Goal: Task Accomplishment & Management: Manage account settings

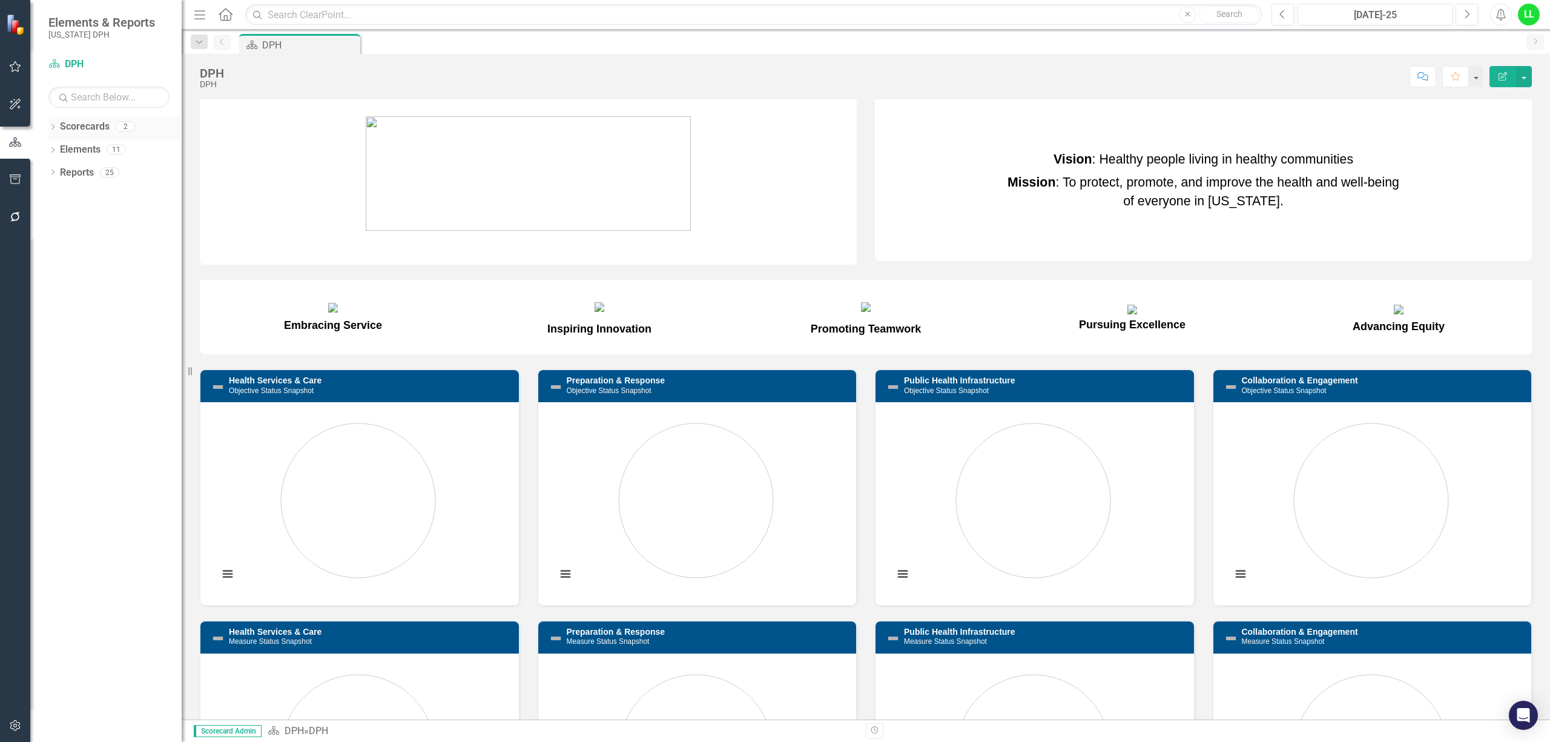
click at [57, 131] on div "Dropdown Scorecards 2" at bounding box center [114, 128] width 133 height 23
click at [53, 127] on icon "Dropdown" at bounding box center [52, 128] width 8 height 7
click at [57, 170] on div "DPH PHIG" at bounding box center [118, 163] width 127 height 46
click at [81, 173] on link "PHIG" at bounding box center [124, 173] width 115 height 14
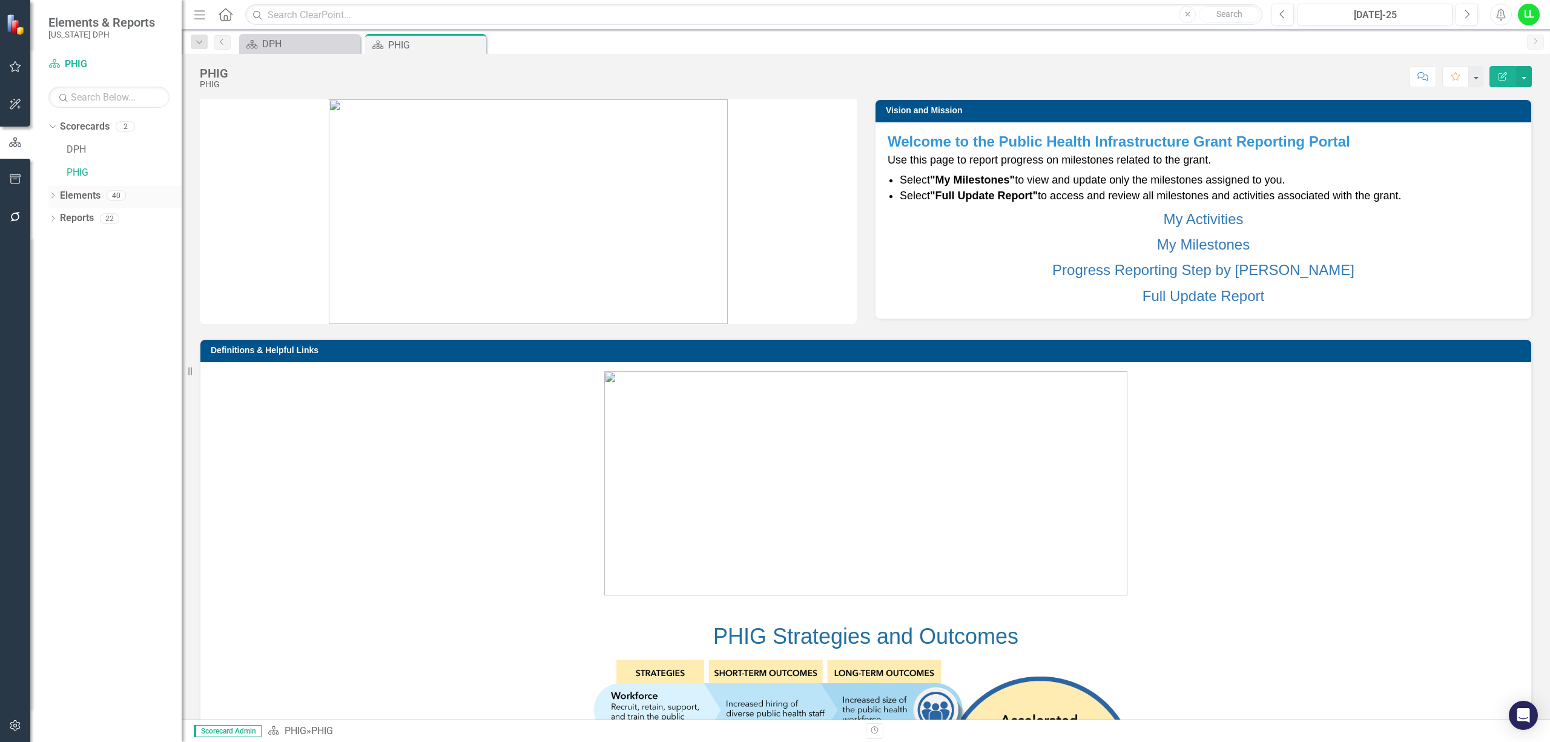
click at [53, 190] on div "Dropdown Elements 40" at bounding box center [114, 197] width 133 height 23
click at [52, 196] on icon "Dropdown" at bounding box center [52, 196] width 8 height 7
click at [73, 213] on icon "Project" at bounding box center [72, 218] width 12 height 10
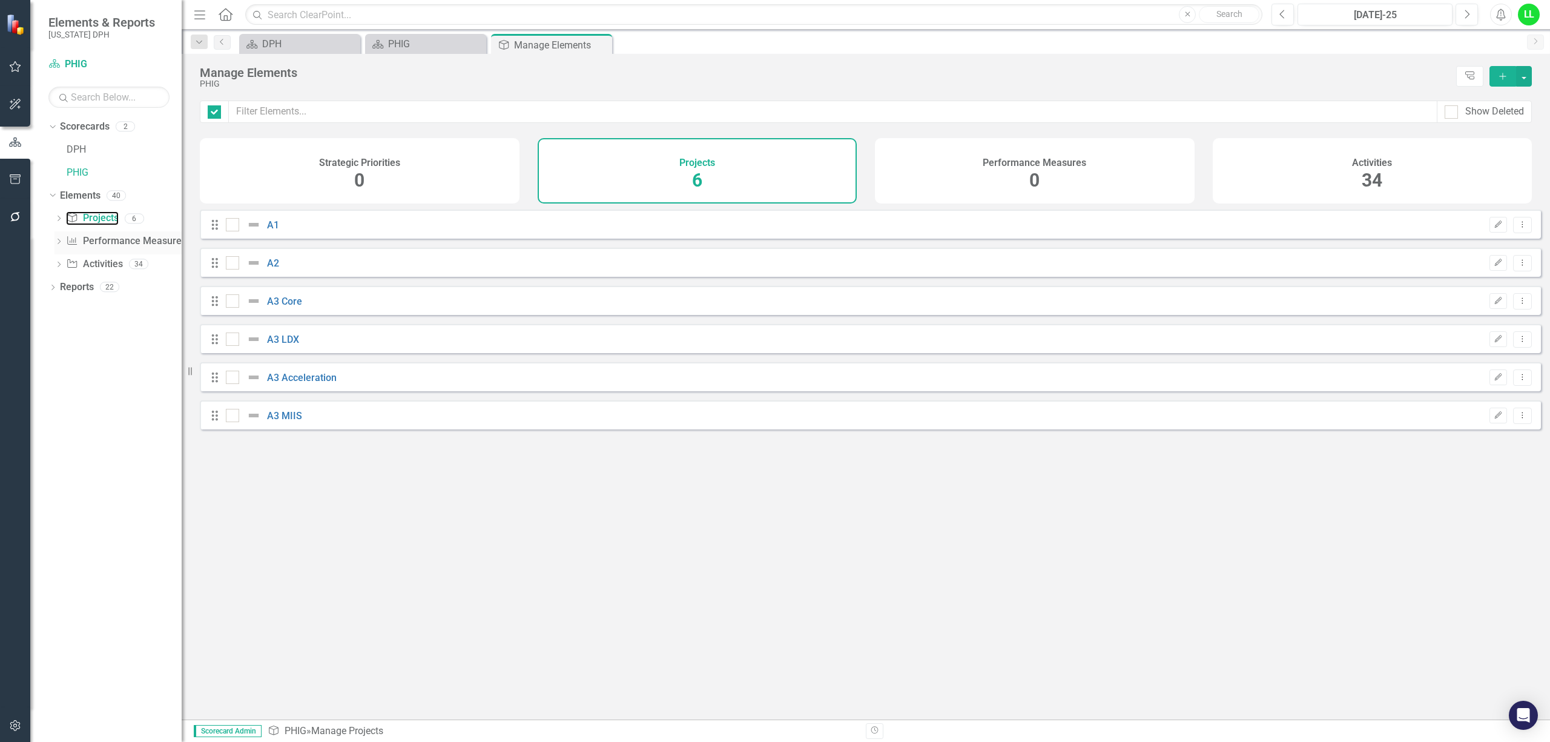
checkbox input "false"
click at [293, 383] on link "A3 Acceleration" at bounding box center [302, 378] width 70 height 12
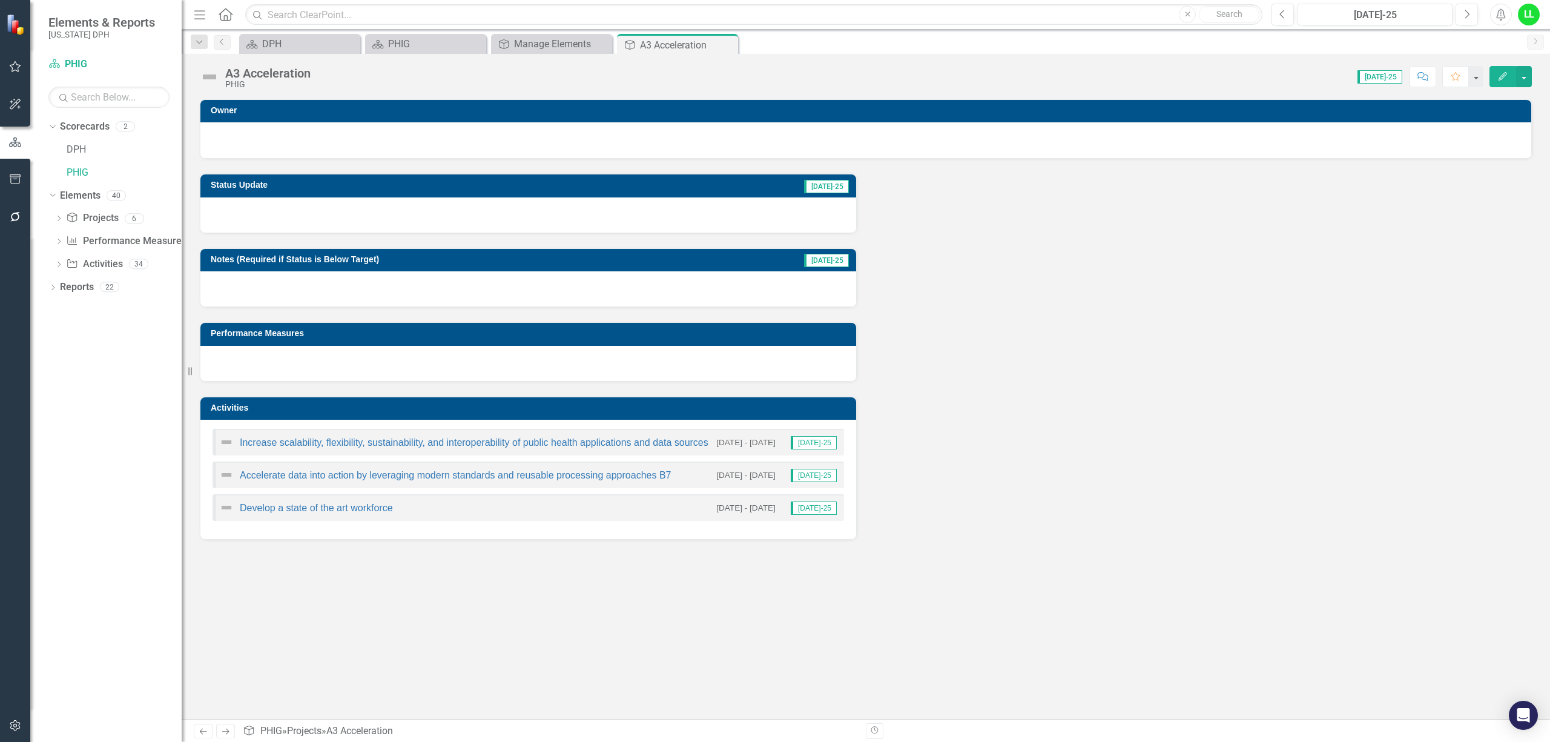
click at [415, 471] on div "Accelerate data into action by leveraging modern standards and reusable process…" at bounding box center [445, 475] width 452 height 15
click at [412, 473] on link "Accelerate data into action by leveraging modern standards and reusable process…" at bounding box center [455, 475] width 431 height 10
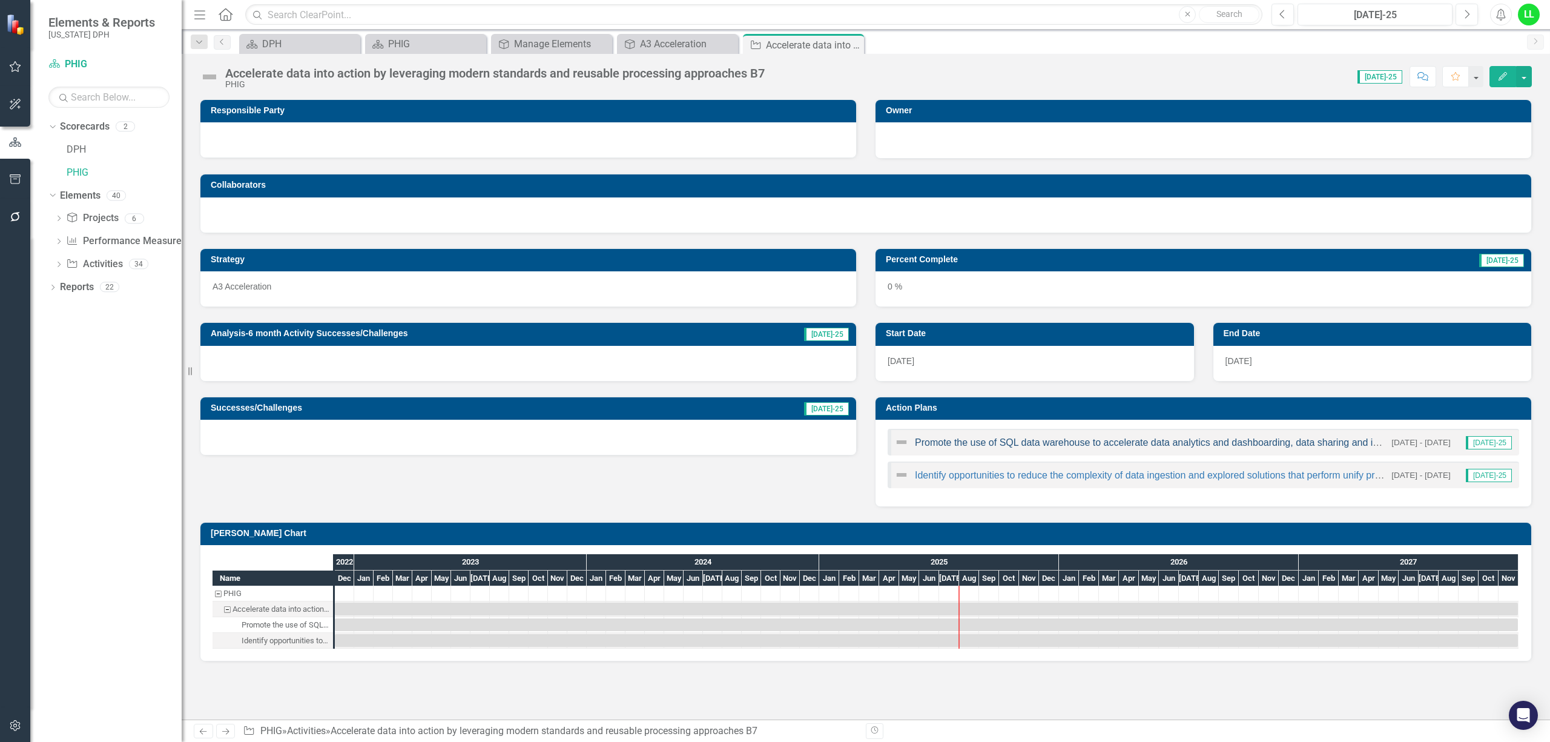
click at [1057, 445] on link "Promote the use of SQL data warehouse to accelerate data analytics and dashboar…" at bounding box center [1199, 442] width 569 height 10
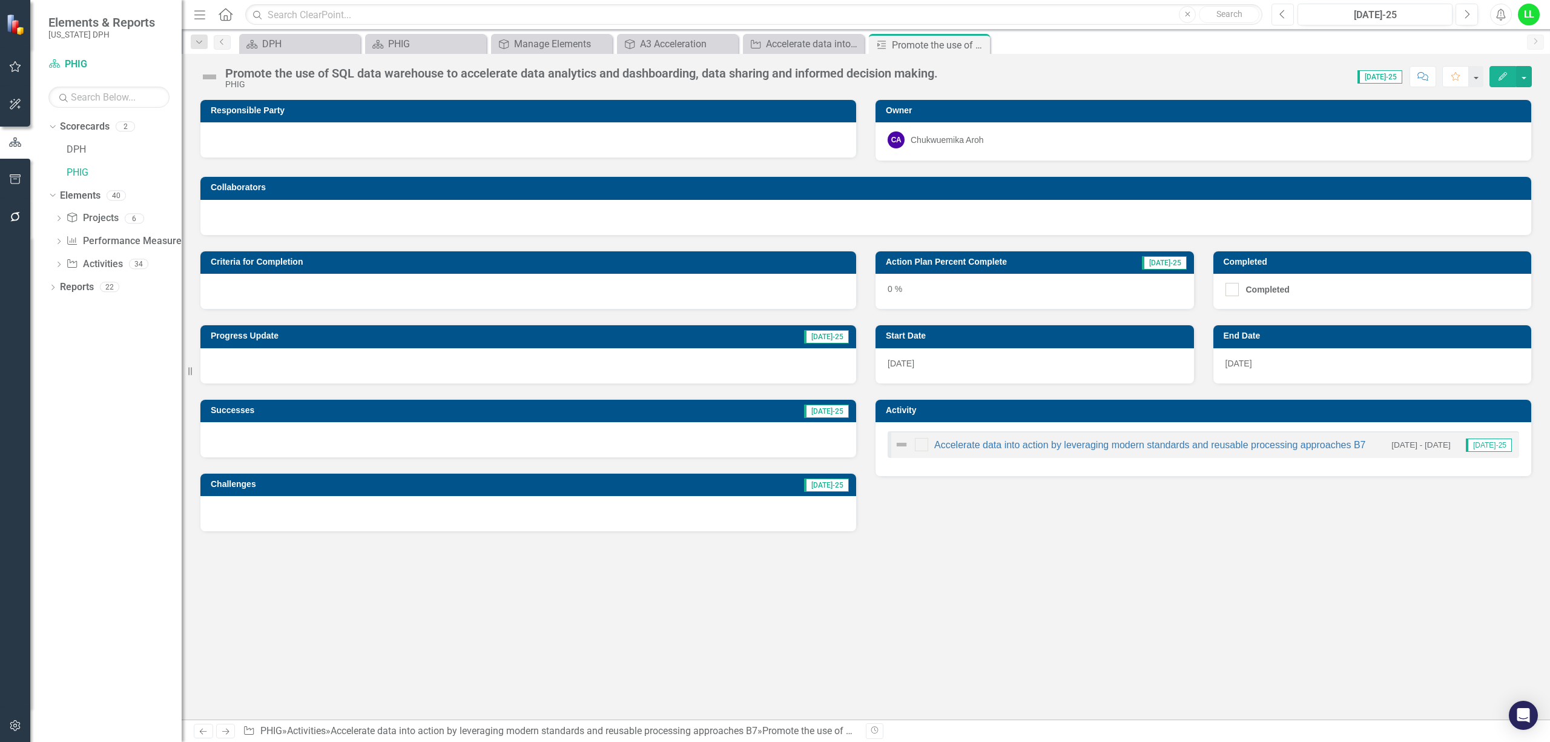
click at [1281, 13] on icon "Previous" at bounding box center [1283, 14] width 7 height 11
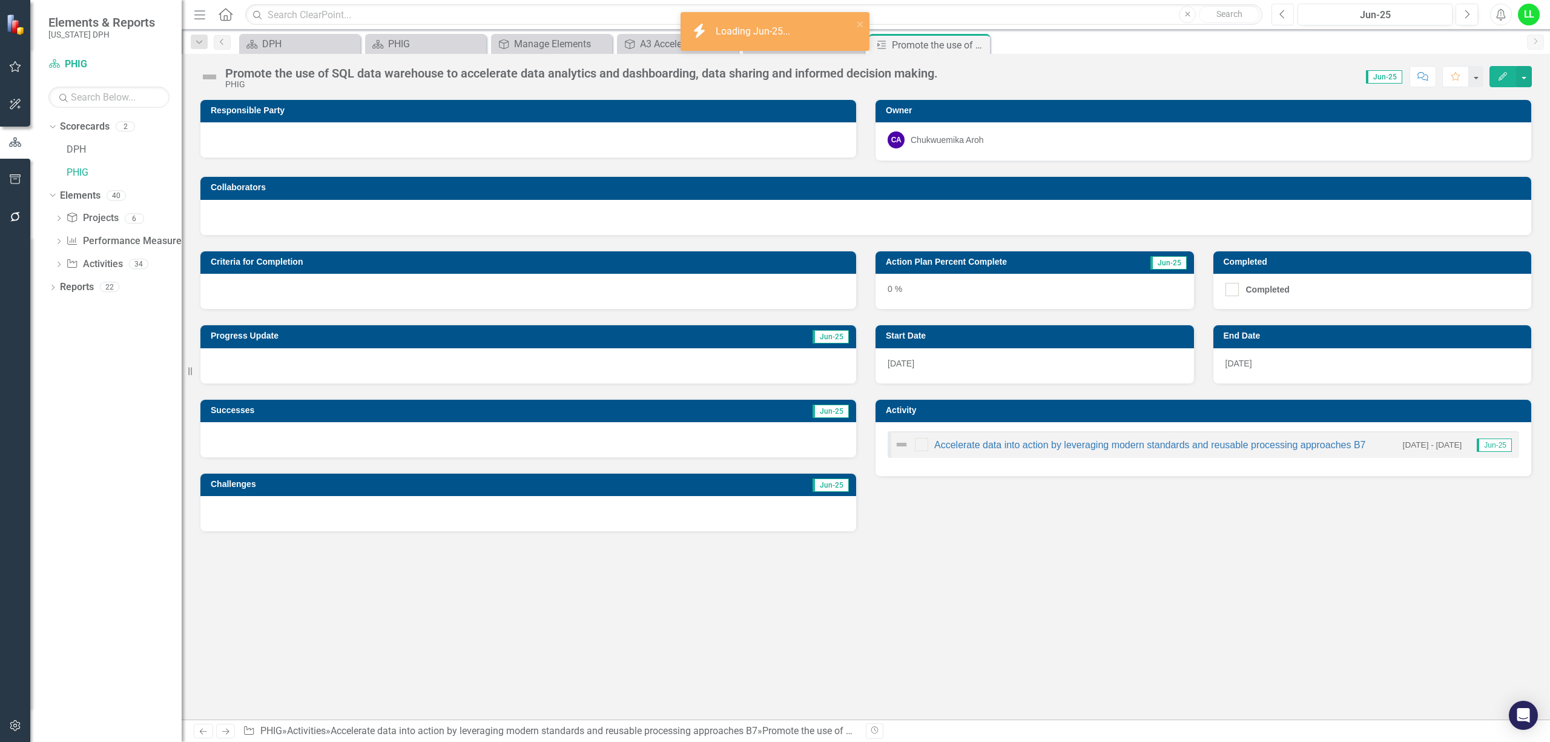
click at [1281, 13] on icon "Previous" at bounding box center [1283, 14] width 7 height 11
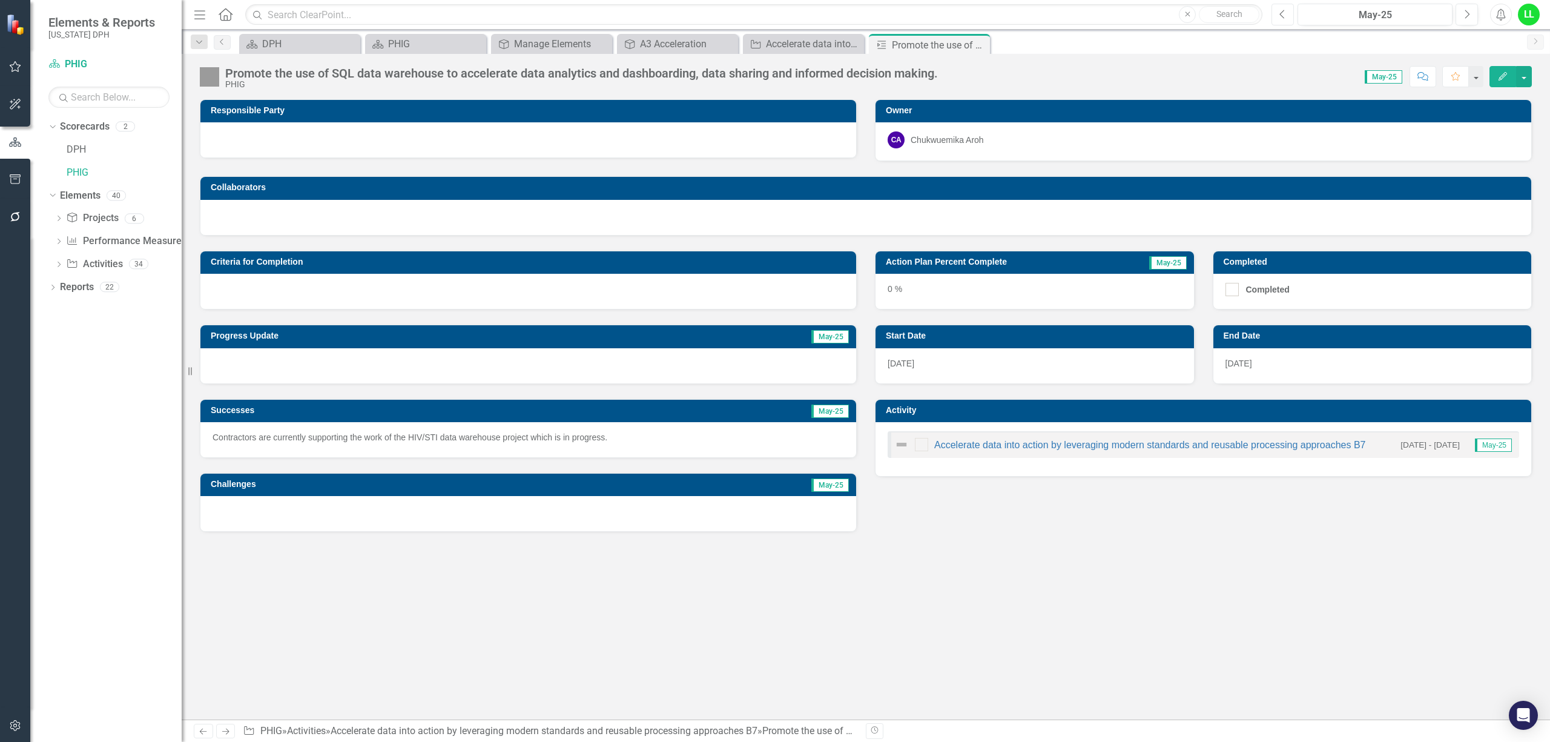
click at [1280, 13] on icon "button" at bounding box center [1282, 14] width 5 height 8
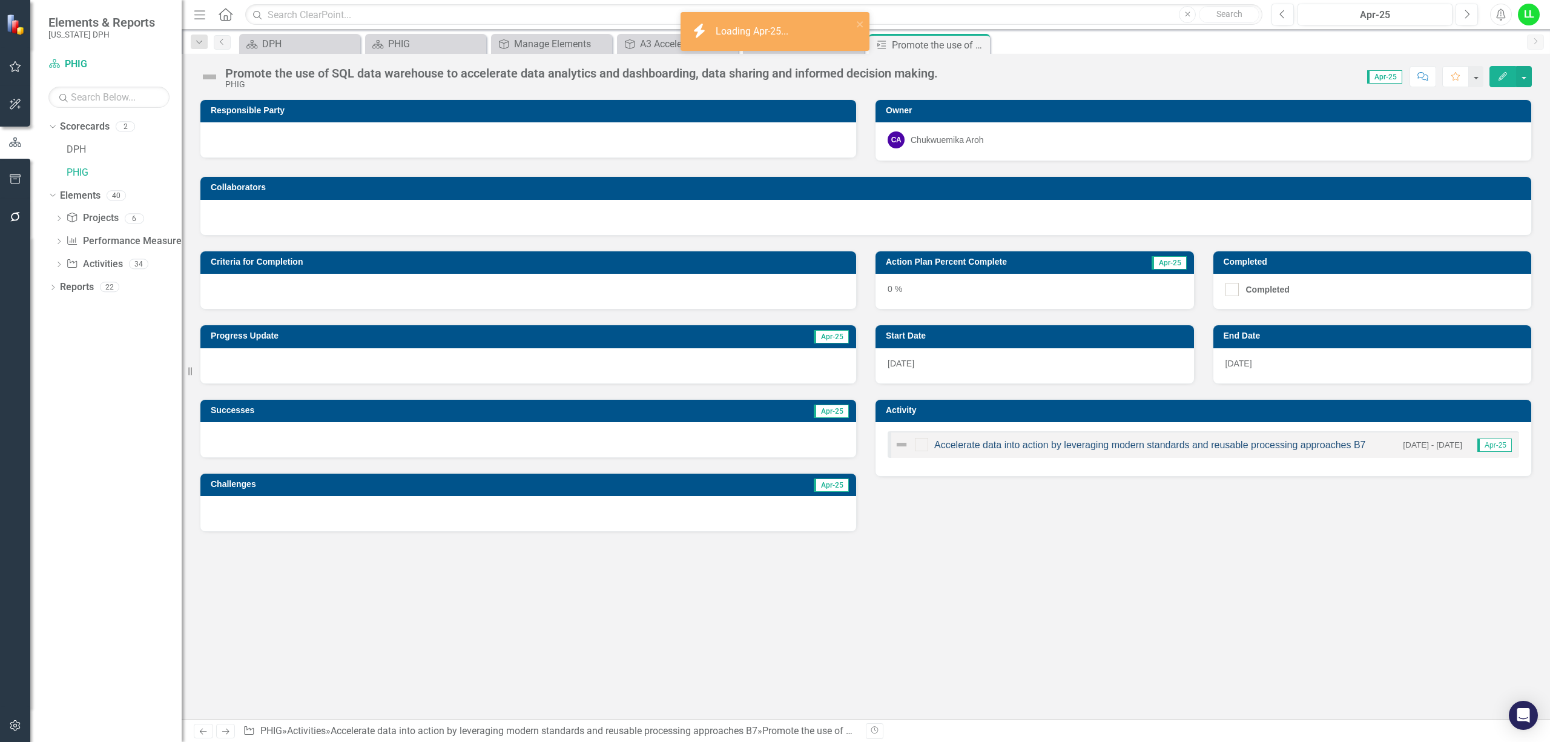
click at [1040, 446] on link "Accelerate data into action by leveraging modern standards and reusable process…" at bounding box center [1149, 445] width 431 height 10
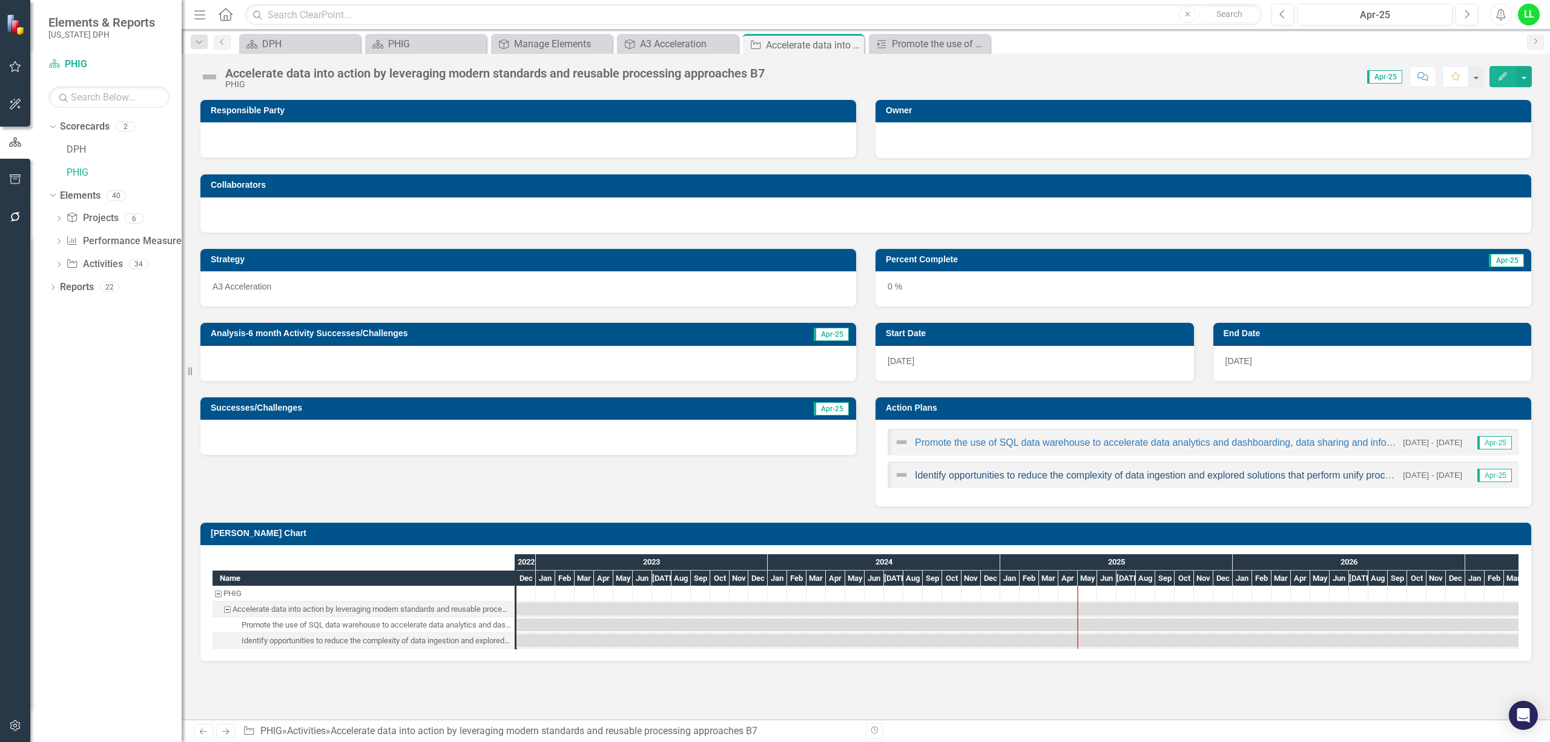
click at [1006, 475] on link "Identify opportunities to reduce the complexity of data ingestion and explored …" at bounding box center [1209, 475] width 588 height 10
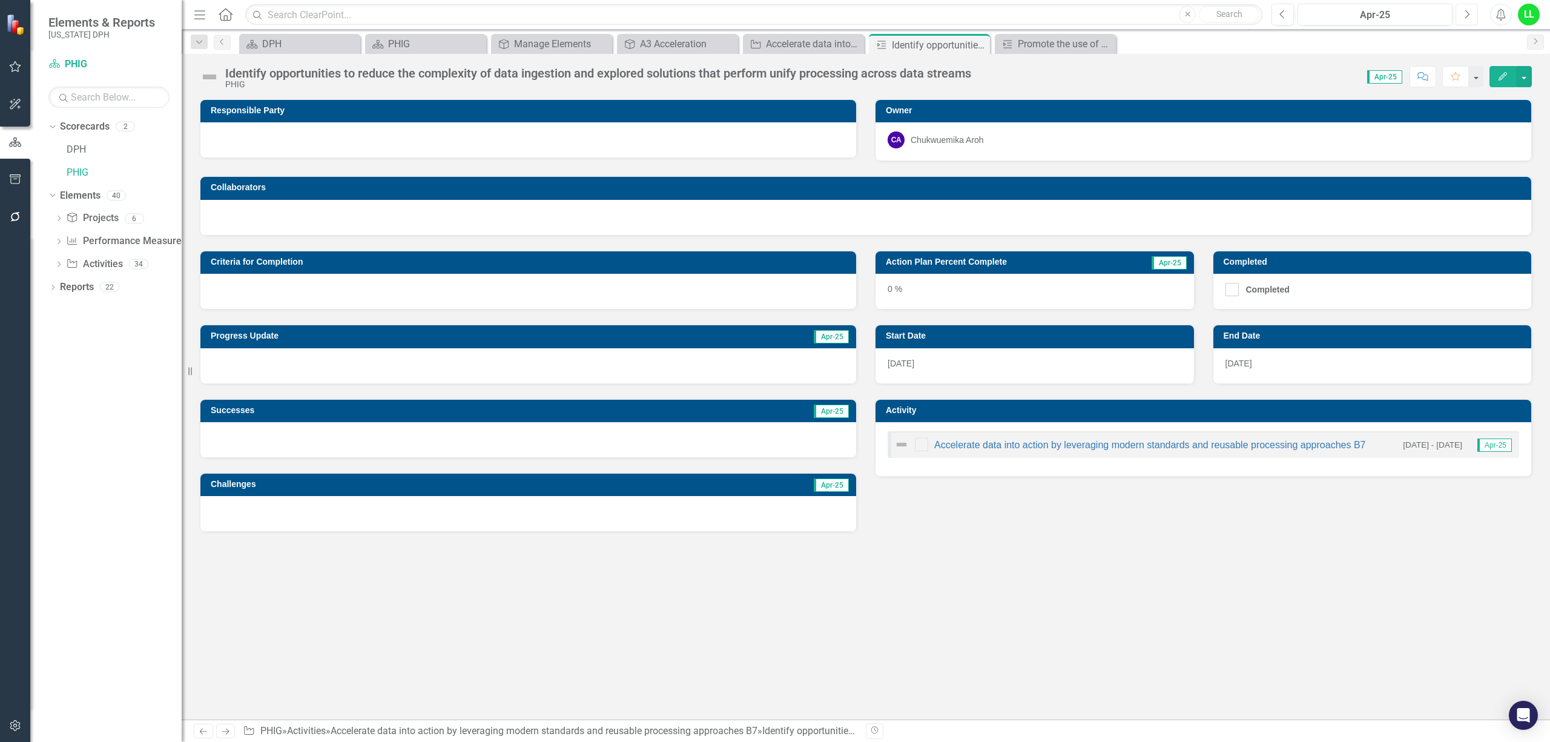
click at [1469, 13] on icon "button" at bounding box center [1468, 14] width 5 height 8
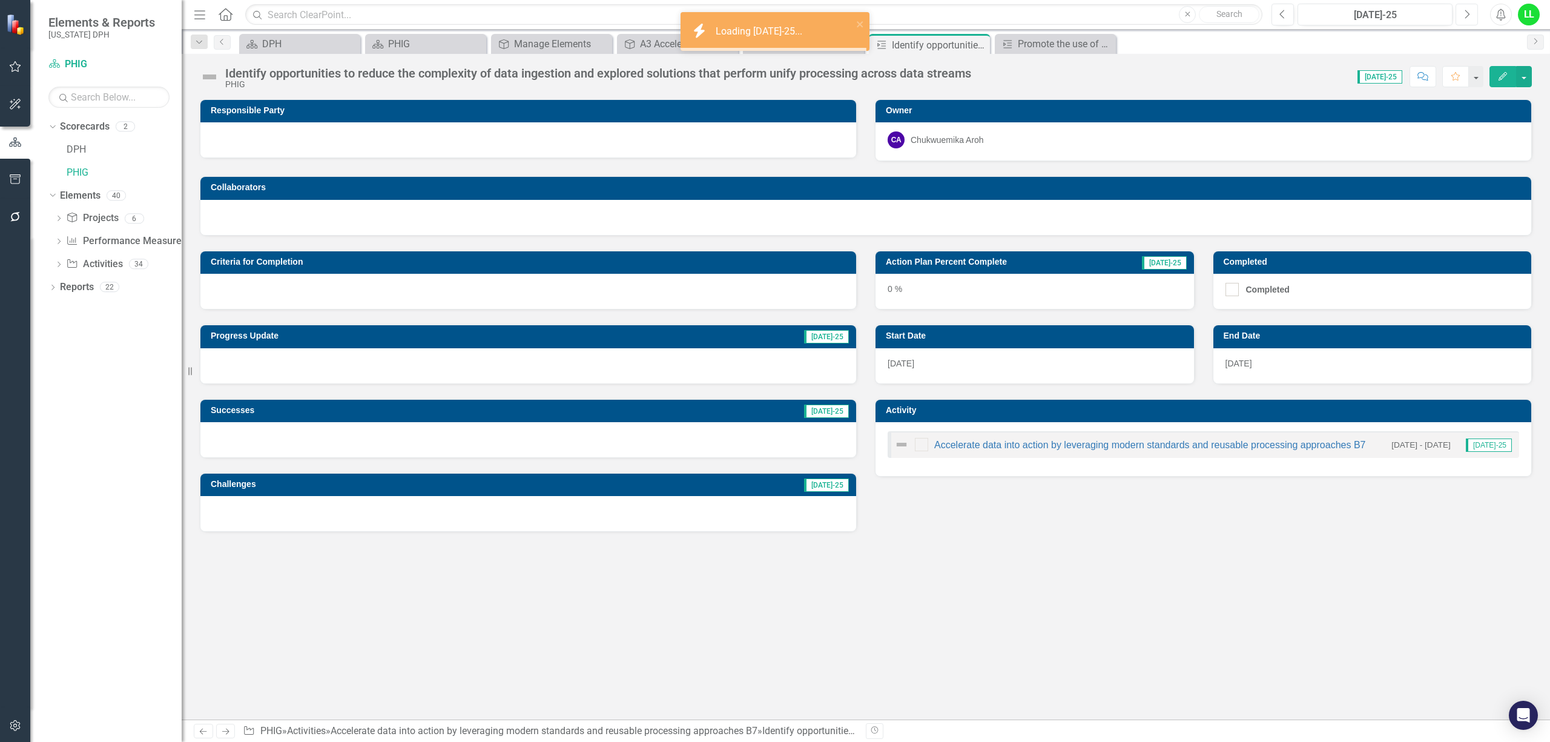
click at [1469, 13] on icon "button" at bounding box center [1468, 14] width 5 height 8
click at [1283, 19] on button "Previous" at bounding box center [1283, 15] width 22 height 22
click at [996, 448] on link "Accelerate data into action by leveraging modern standards and reusable process…" at bounding box center [1149, 445] width 431 height 10
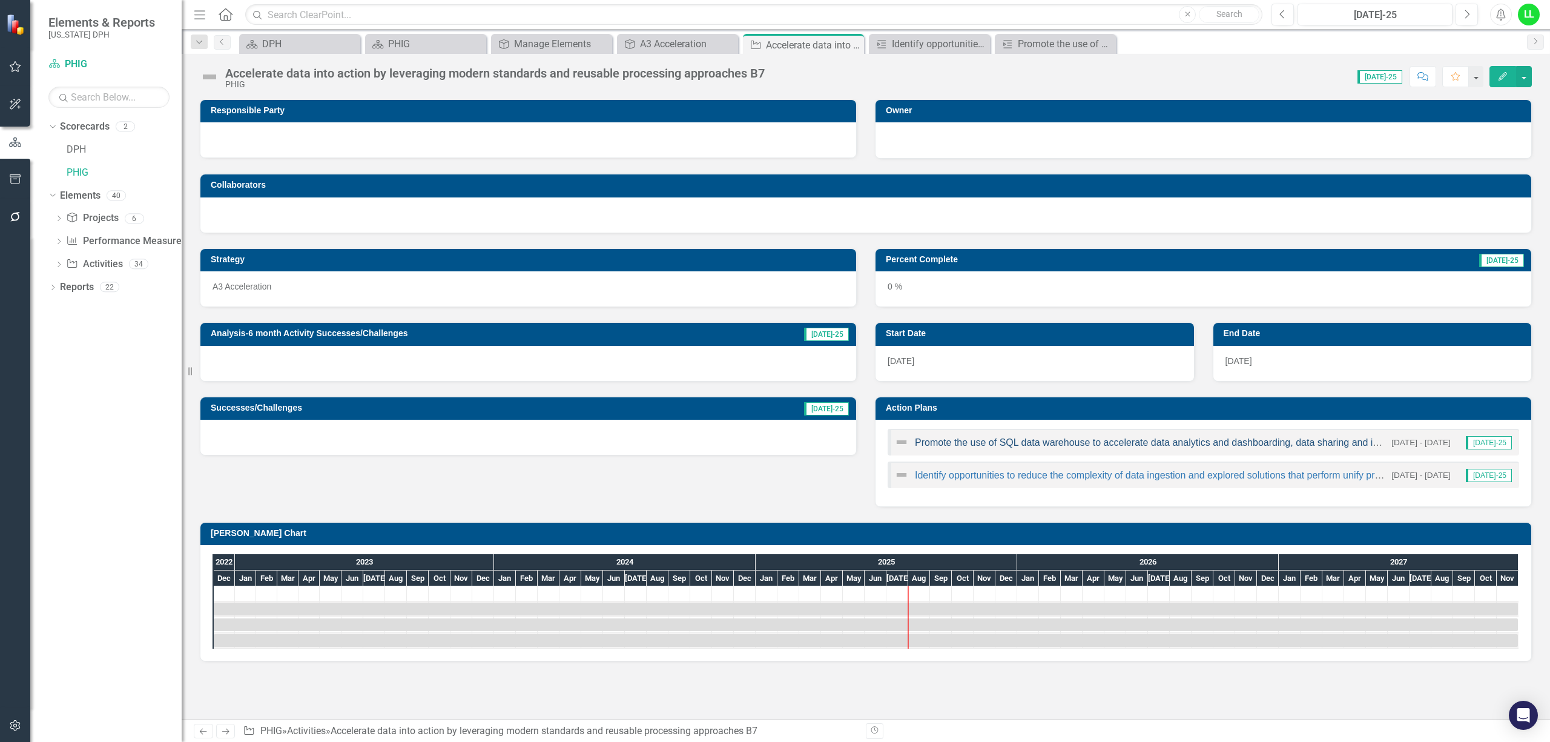
click at [991, 446] on link "Promote the use of SQL data warehouse to accelerate data analytics and dashboar…" at bounding box center [1199, 442] width 569 height 10
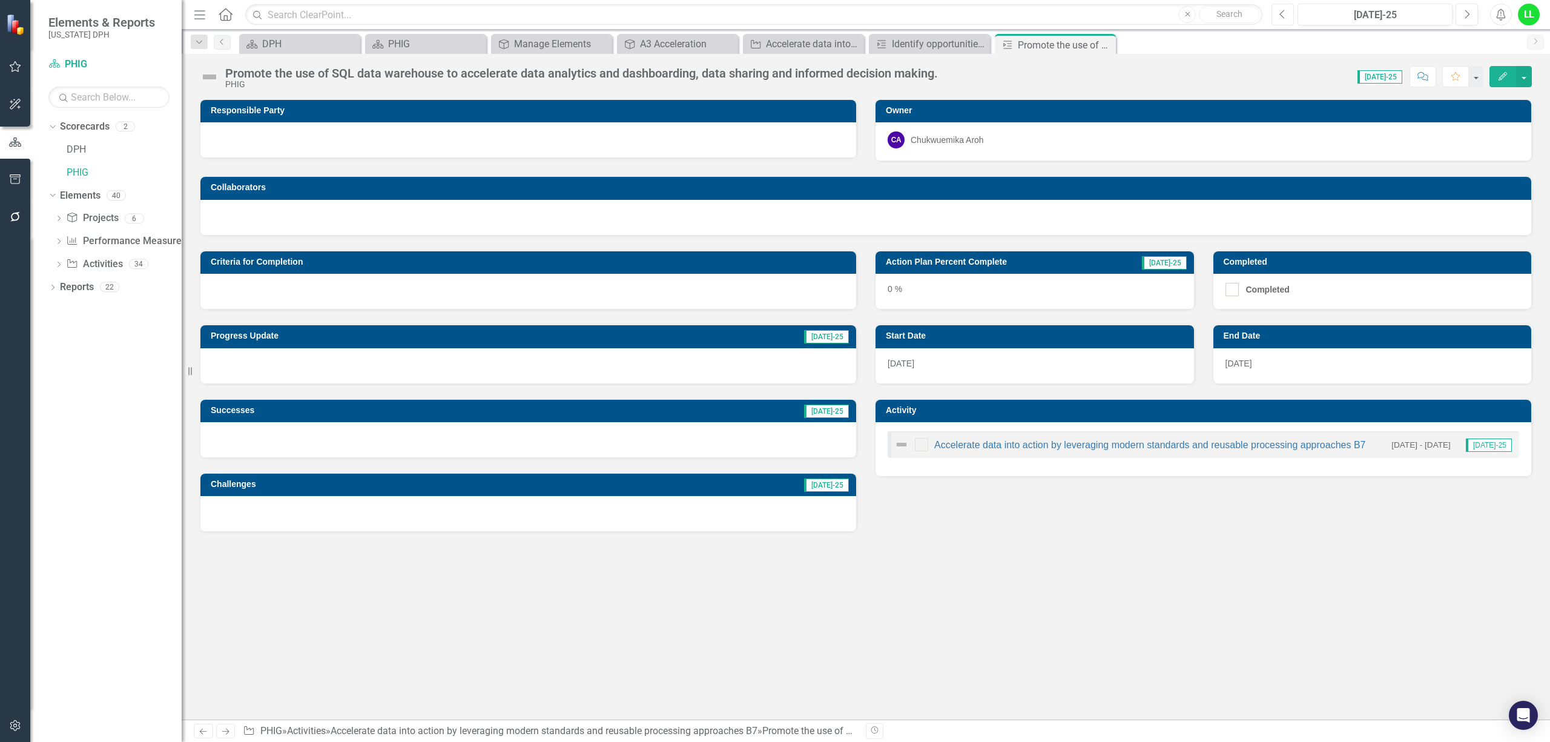
click at [1282, 9] on icon "Previous" at bounding box center [1283, 14] width 7 height 11
click at [1036, 289] on div "0 %" at bounding box center [1035, 291] width 319 height 35
click at [987, 260] on h3 "Action Plan Percent Complete" at bounding box center [1001, 261] width 231 height 9
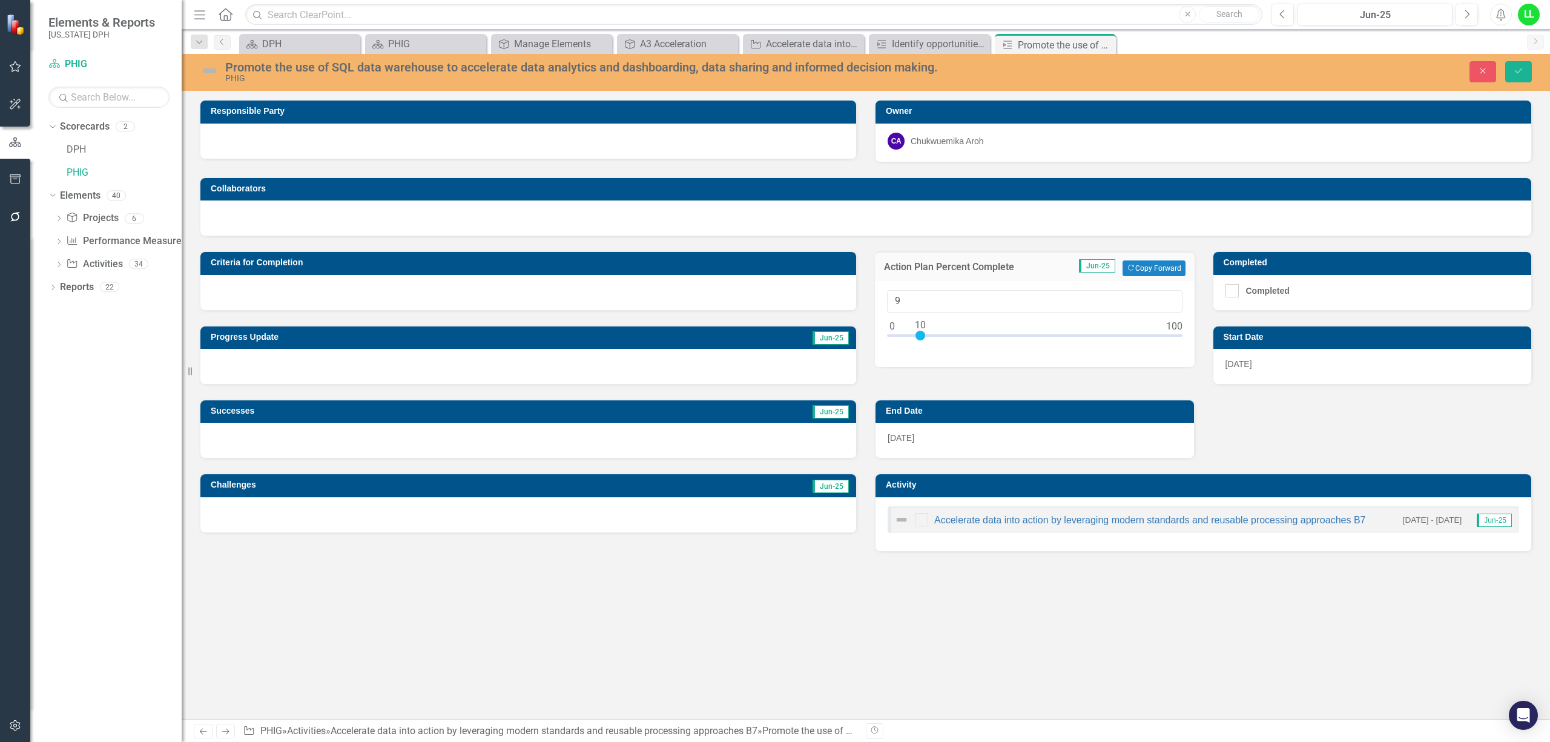
type input "10"
drag, startPoint x: 889, startPoint y: 334, endPoint x: 916, endPoint y: 336, distance: 27.3
click at [916, 336] on div at bounding box center [921, 336] width 10 height 10
click at [332, 355] on div at bounding box center [528, 366] width 656 height 35
click at [331, 359] on div at bounding box center [528, 366] width 656 height 35
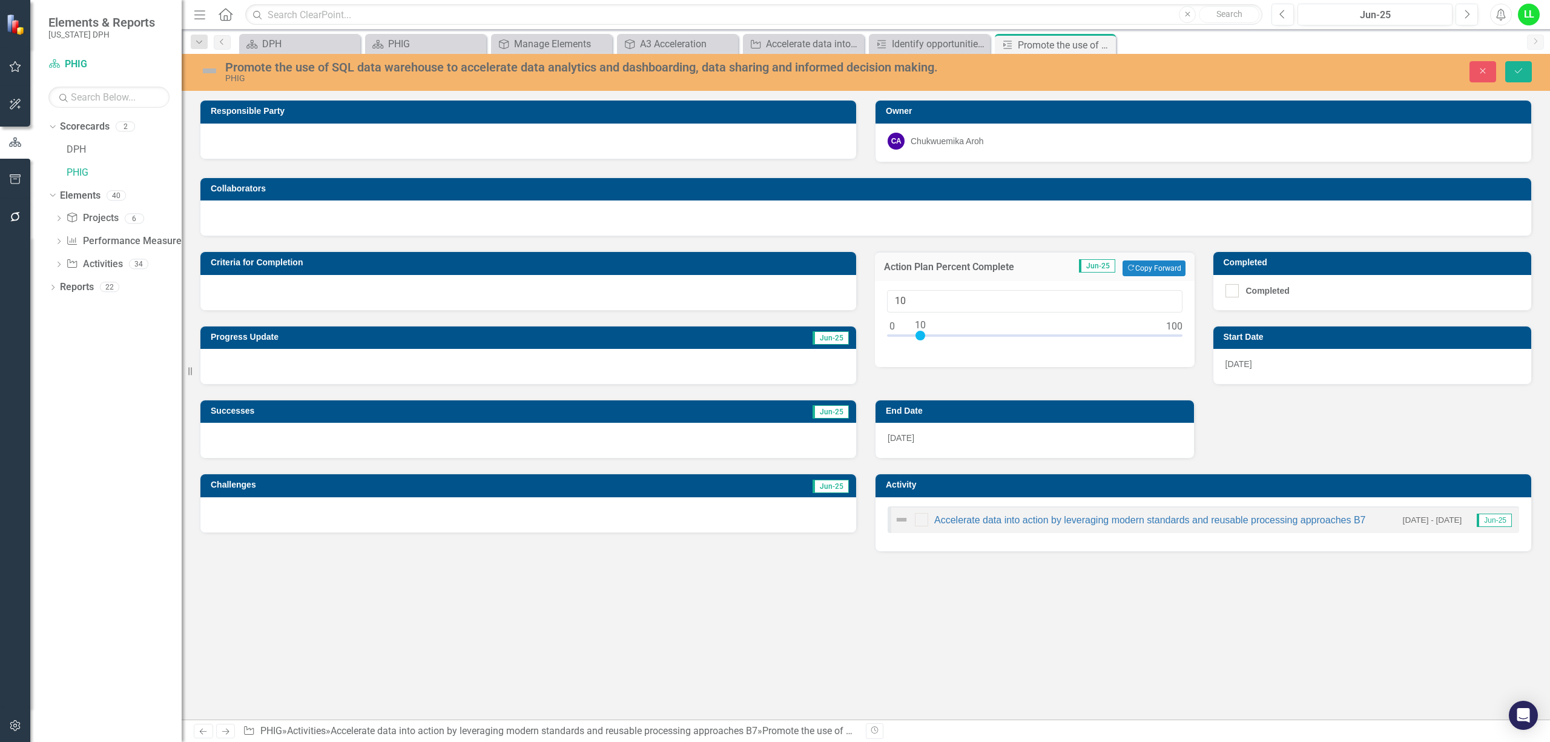
click at [331, 359] on div at bounding box center [528, 366] width 656 height 35
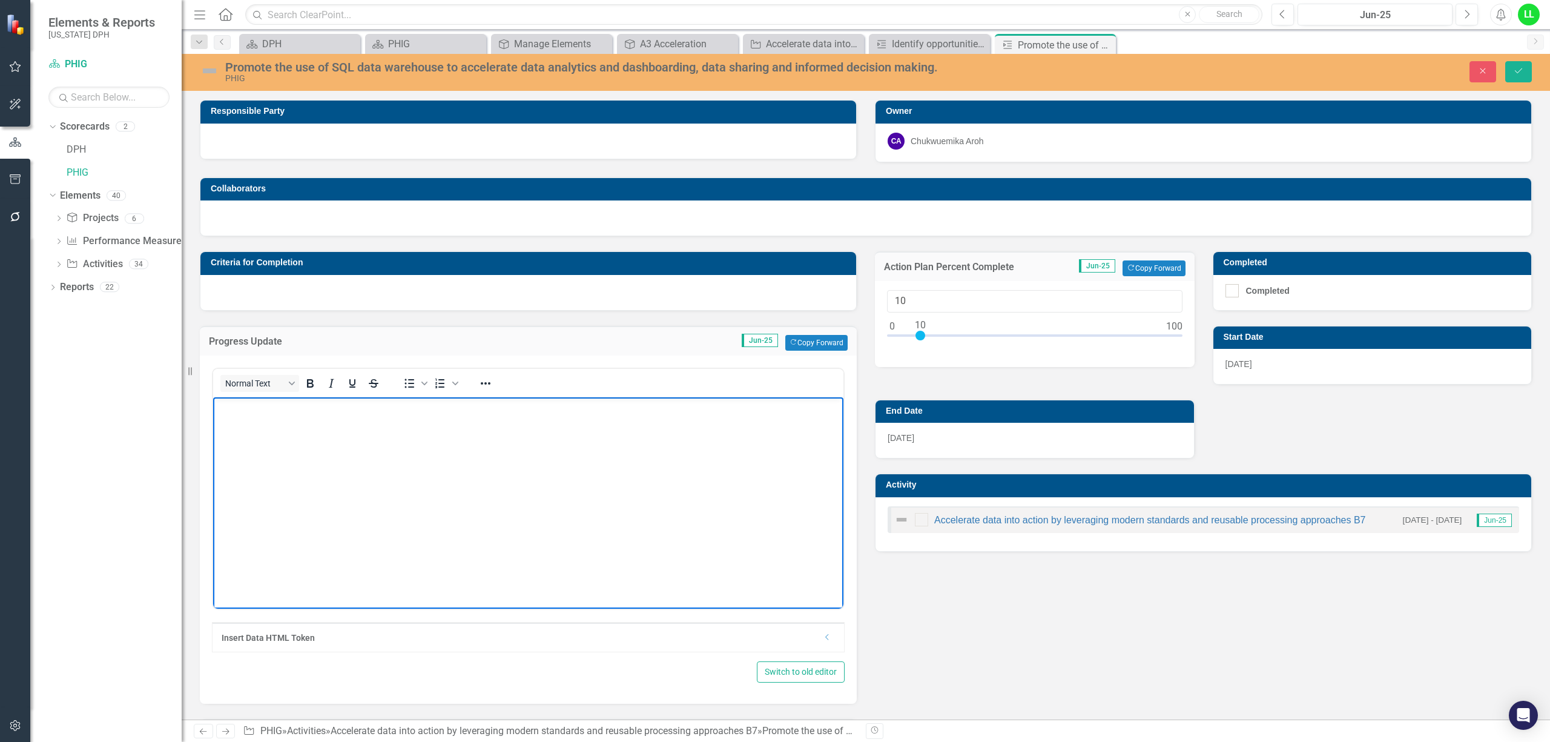
click at [460, 443] on body "Rich Text Area. Press ALT-0 for help." at bounding box center [528, 488] width 630 height 182
paste body "Rich Text Area. Press ALT-0 for help."
click at [497, 406] on p "Contractors are currently supporting the work of the HIV/STI datawarehouse proj…" at bounding box center [528, 407] width 624 height 15
click at [214, 405] on body "Contractors are currently supporting the work of the HIV/STI data warehouse pro…" at bounding box center [528, 488] width 630 height 182
click at [743, 414] on body "OIT Contractors are currently supporting the work of the HIV/STI data warehouse…" at bounding box center [528, 488] width 630 height 182
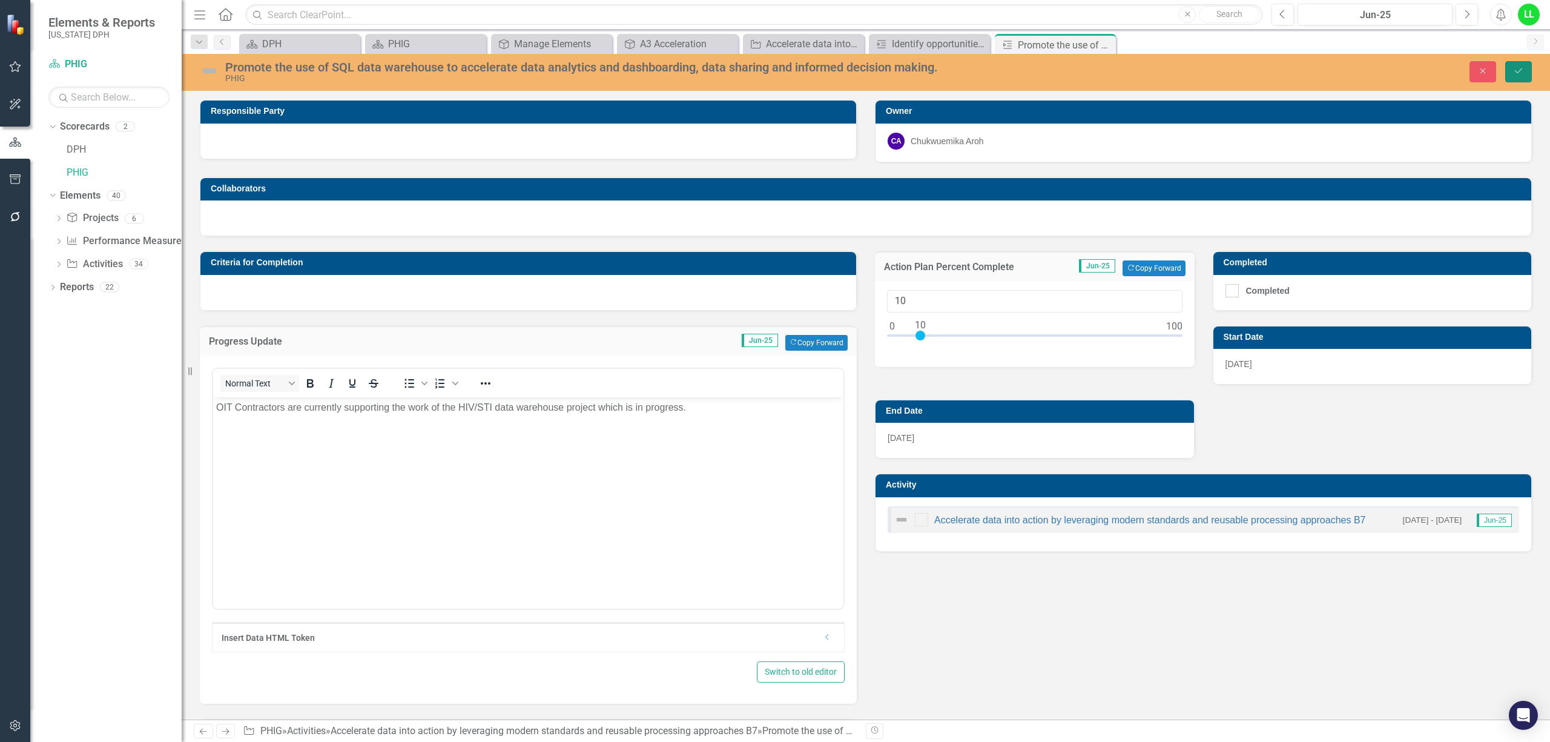
click at [1523, 64] on button "Save" at bounding box center [1519, 71] width 27 height 21
